Goal: Information Seeking & Learning: Understand process/instructions

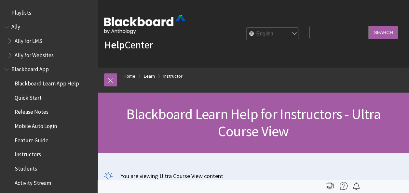
scroll to position [788, 0]
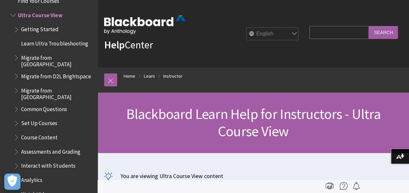
click at [324, 30] on input "Search Query" at bounding box center [339, 32] width 59 height 13
type input "submit on behalf of a student"
click at [372, 31] on input "Search" at bounding box center [383, 32] width 29 height 13
click at [383, 33] on input "Search" at bounding box center [383, 32] width 29 height 13
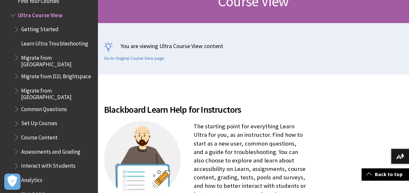
scroll to position [195, 0]
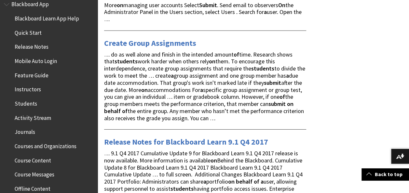
scroll to position [98, 0]
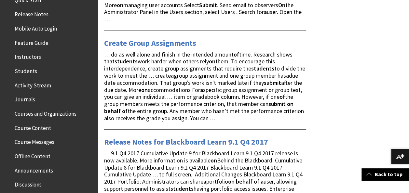
click at [30, 60] on span "Instructors" at bounding box center [28, 56] width 26 height 9
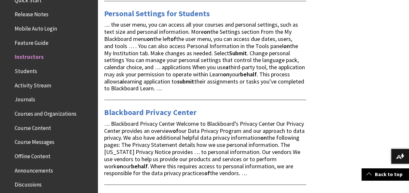
scroll to position [1172, 0]
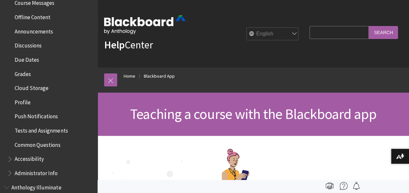
scroll to position [270, 0]
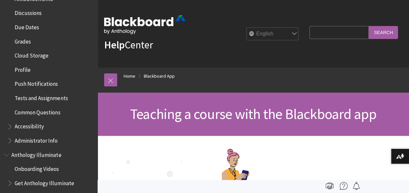
click at [30, 99] on span "Tests and Assignments" at bounding box center [41, 97] width 53 height 9
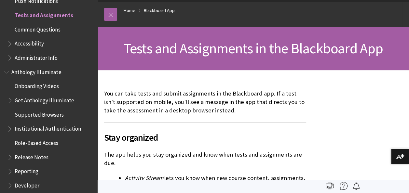
scroll to position [9, 0]
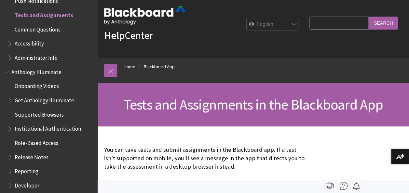
click at [345, 15] on fieldset "Search Query Search" at bounding box center [354, 25] width 96 height 20
click at [342, 23] on input "Search Query" at bounding box center [339, 23] width 59 height 13
type input "how to submit on behalf of a student assignment"
click at [369, 17] on input "Search" at bounding box center [383, 23] width 29 height 13
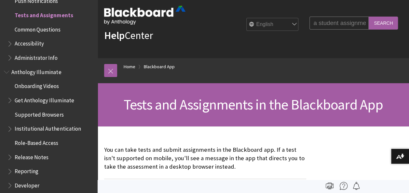
scroll to position [0, 0]
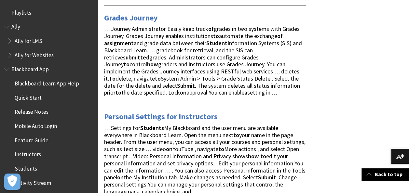
scroll to position [782, 0]
